Goal: Navigation & Orientation: Find specific page/section

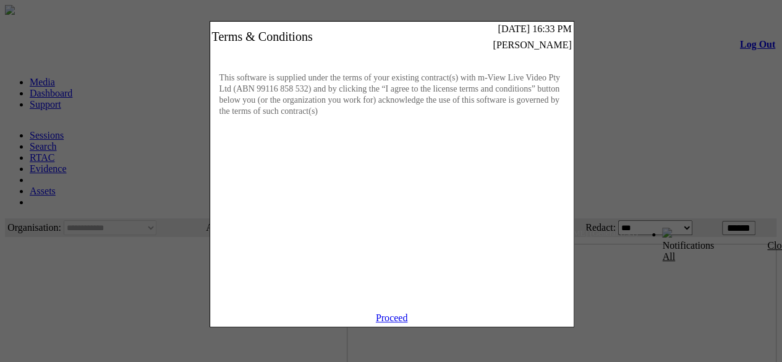
drag, startPoint x: 0, startPoint y: 0, endPoint x: 401, endPoint y: 327, distance: 517.5
click at [401, 323] on link "Proceed" at bounding box center [392, 317] width 32 height 11
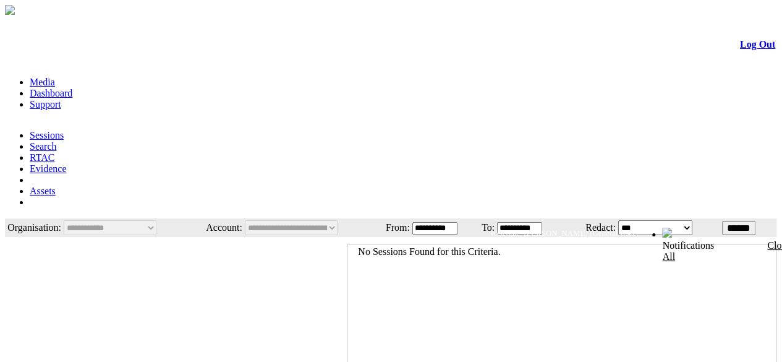
click at [72, 88] on link "Dashboard" at bounding box center [51, 93] width 43 height 11
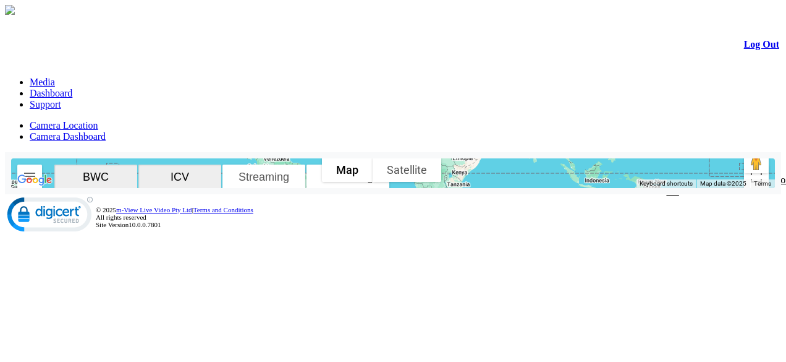
click at [55, 77] on link "Media" at bounding box center [42, 82] width 25 height 11
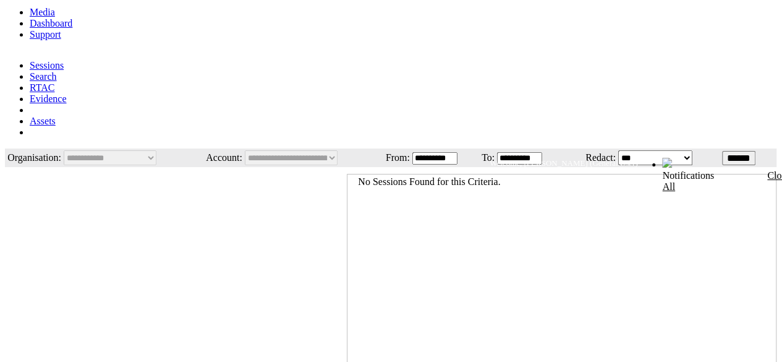
scroll to position [77, 0]
